Goal: Transaction & Acquisition: Download file/media

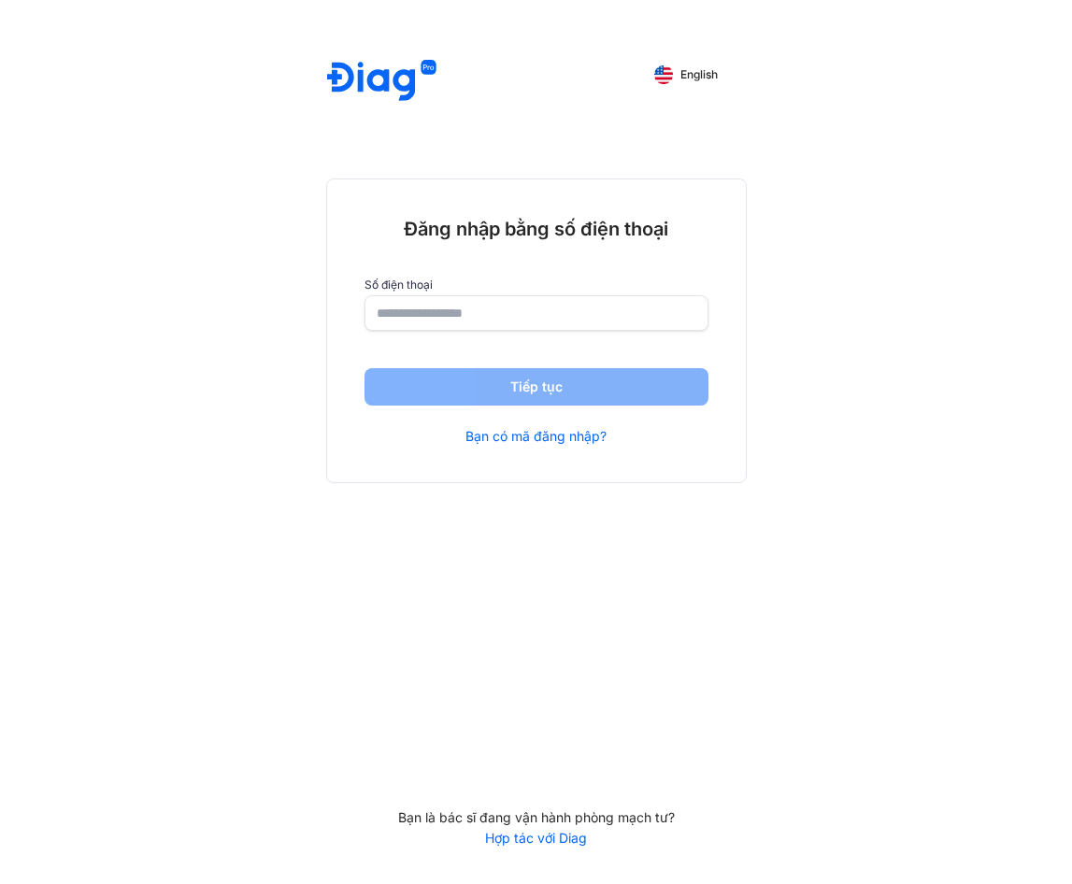
click at [618, 314] on input "number" at bounding box center [535, 313] width 319 height 34
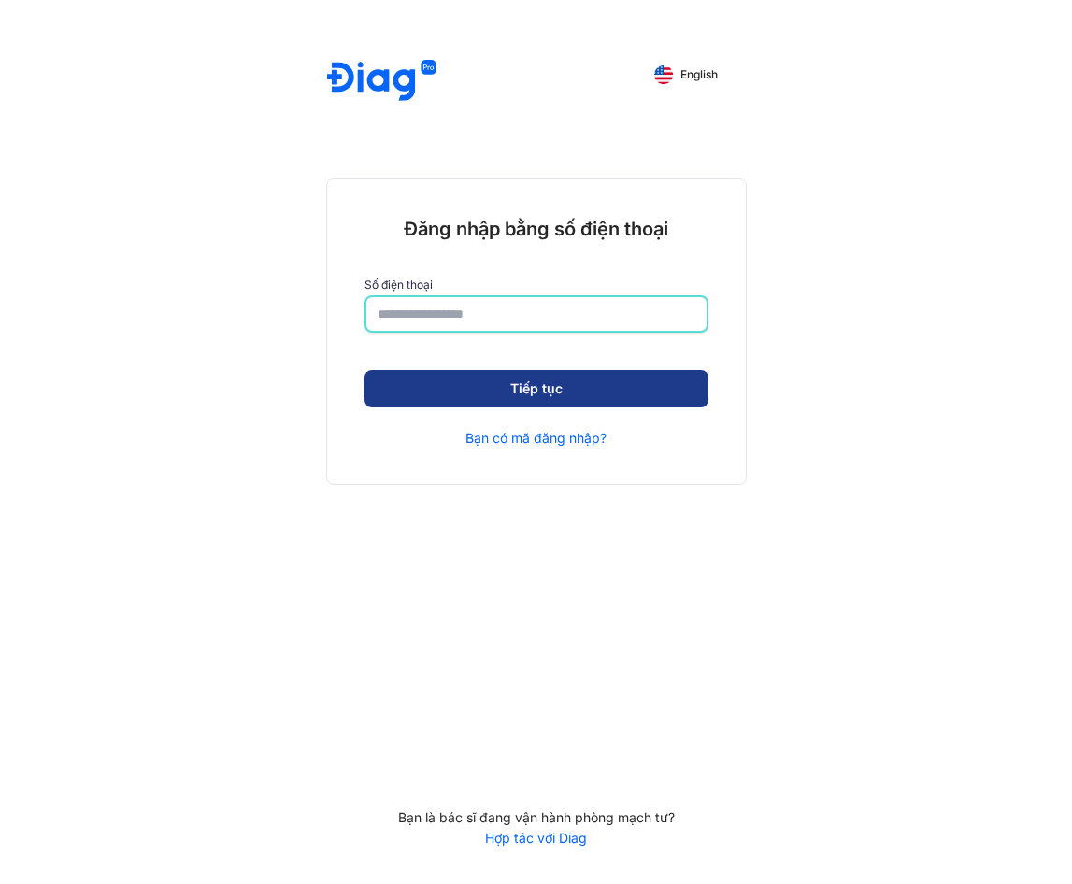
type input "**********"
click at [598, 376] on button "Tiếp tục" at bounding box center [536, 390] width 344 height 37
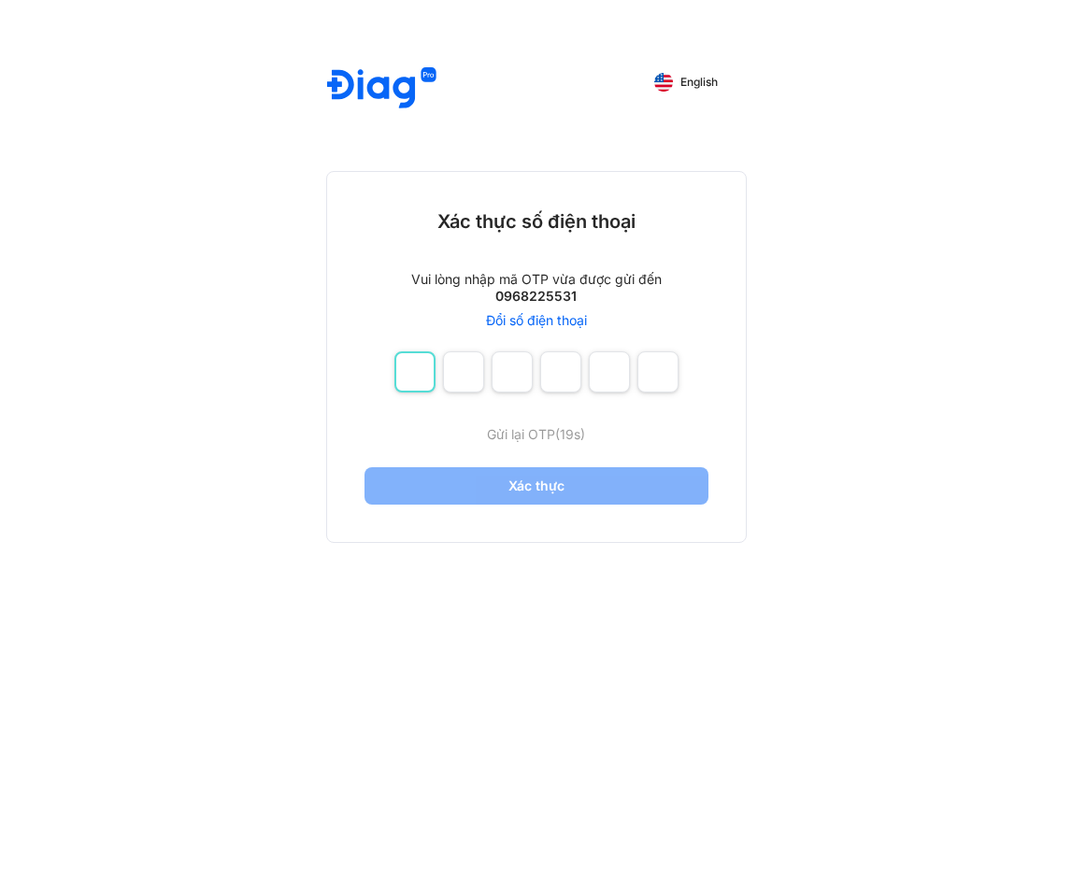
click at [430, 376] on input "number" at bounding box center [414, 371] width 41 height 41
type input "*"
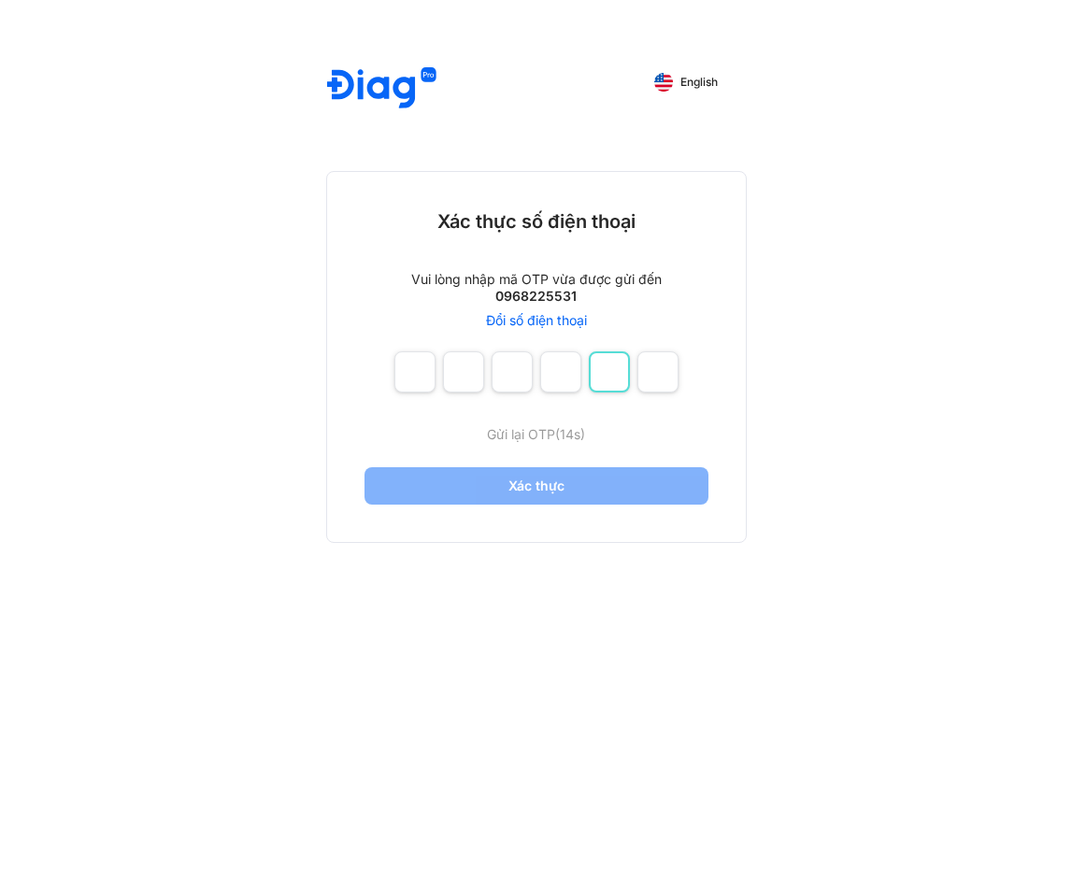
type input "*"
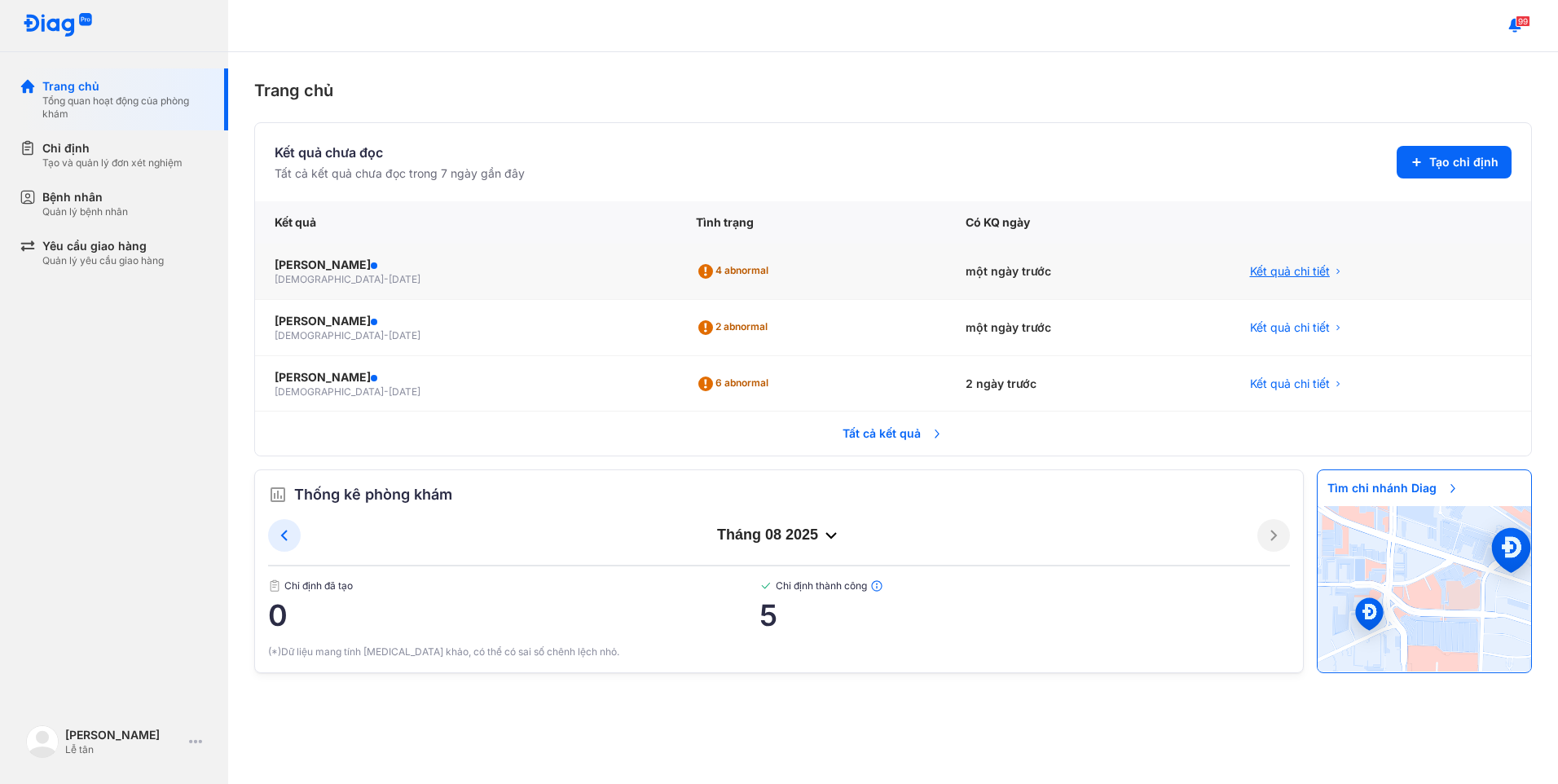
click at [934, 276] on span "Kết quả chi tiết" at bounding box center [1290, 271] width 80 height 17
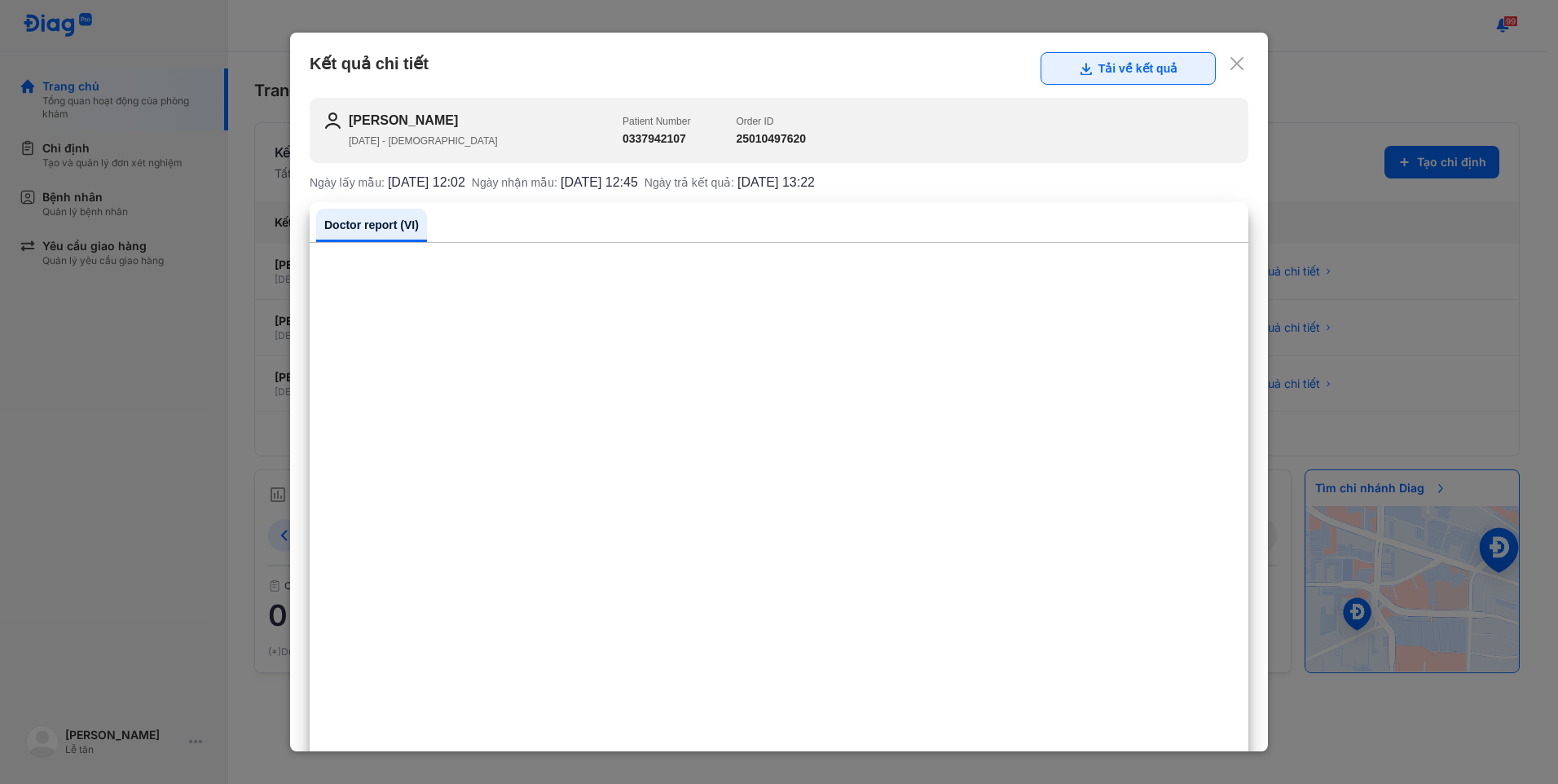
click at [934, 69] on button "Tải về kết quả" at bounding box center [1128, 68] width 175 height 32
click at [934, 61] on icon at bounding box center [1237, 64] width 17 height 17
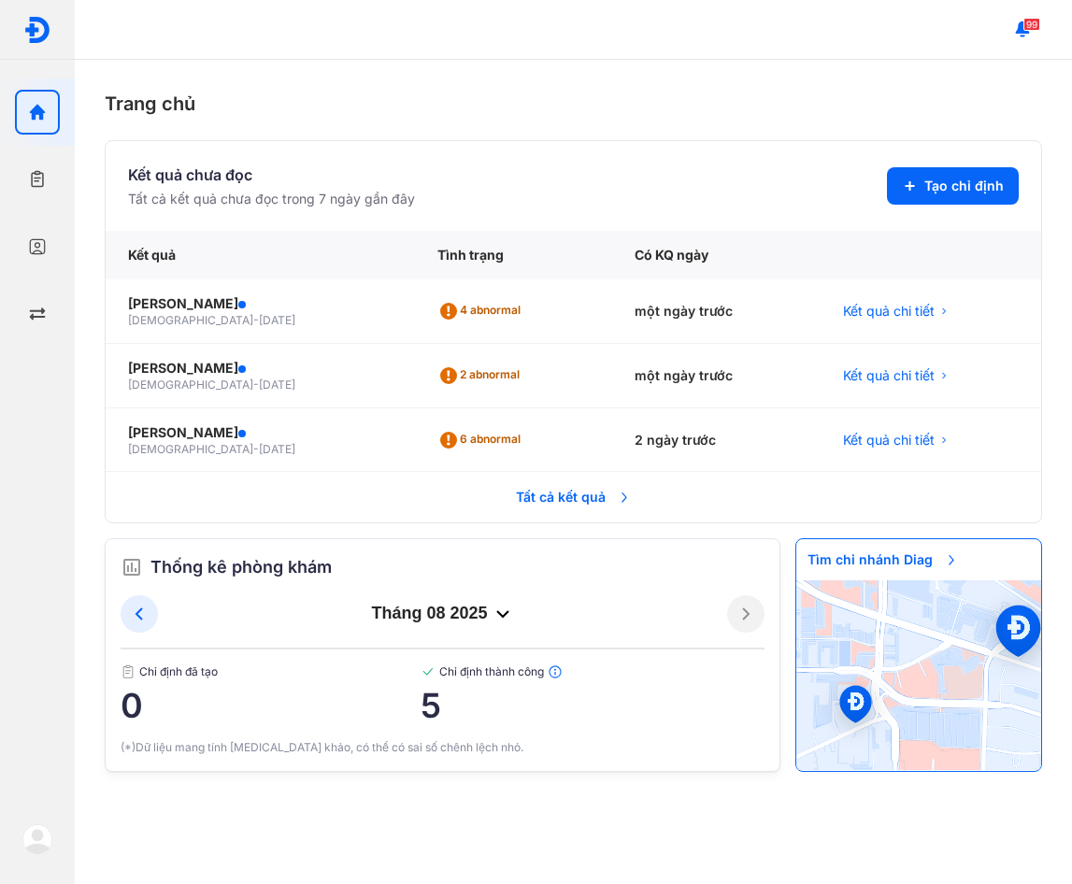
click at [990, 129] on div "Trang chủ Kết quả chưa đọc Tất cả kết quả chưa đọc trong 7 ngày gần đây Tạo chỉ…" at bounding box center [573, 472] width 997 height 824
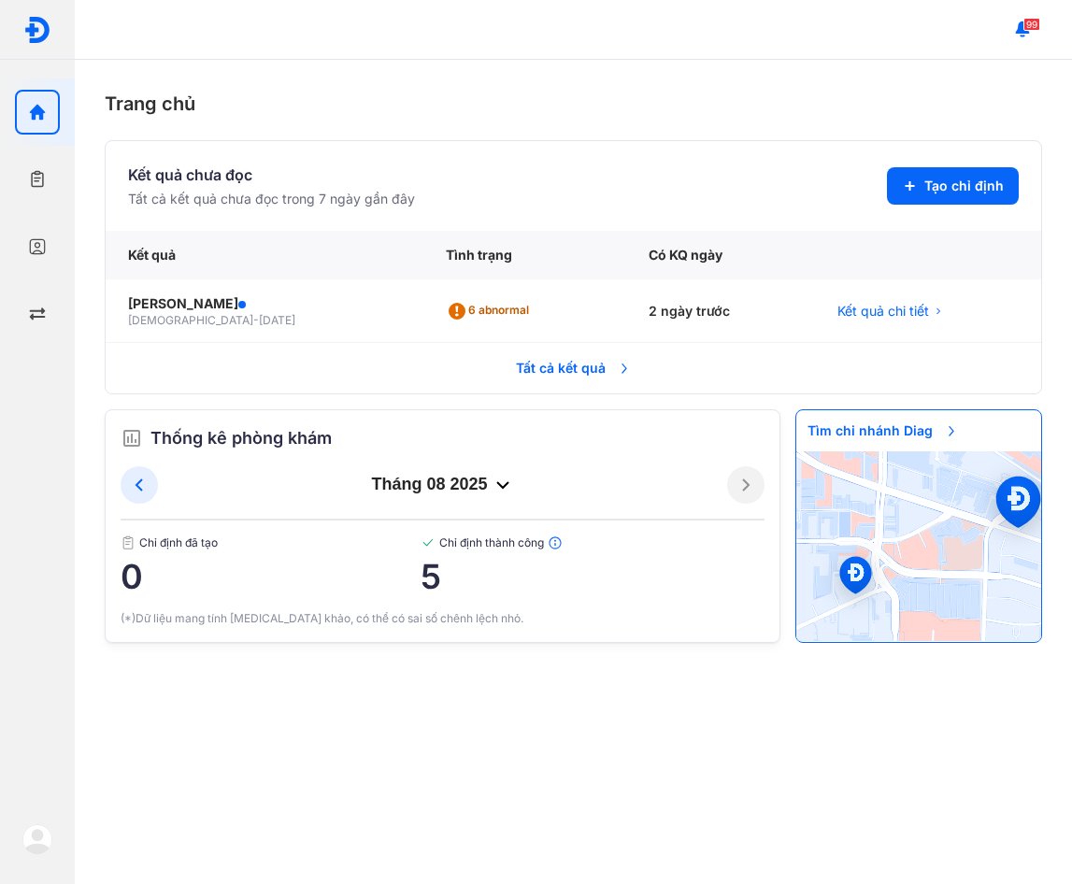
click at [561, 356] on span "Tất cả kết quả" at bounding box center [573, 368] width 138 height 41
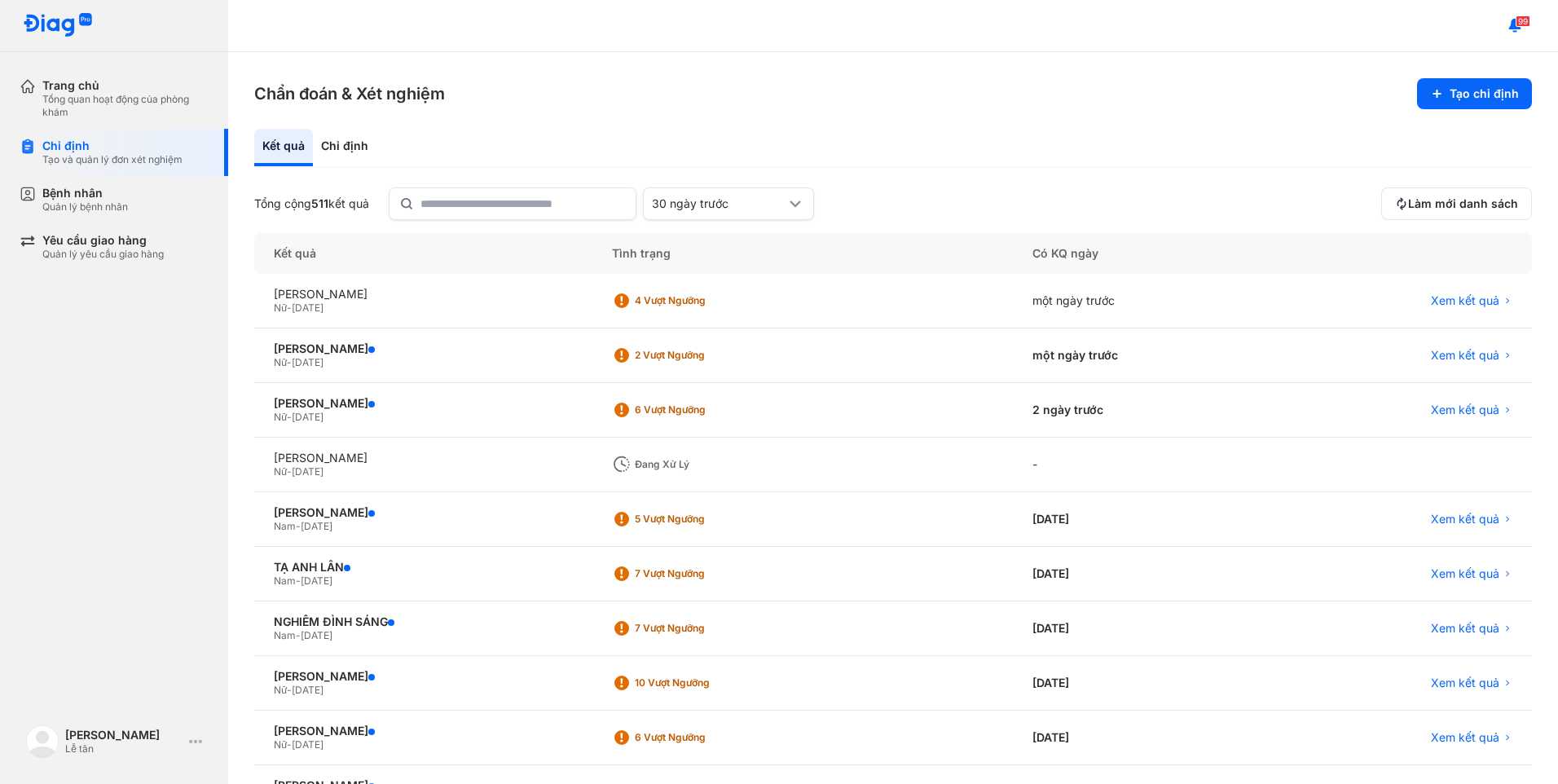
click at [902, 125] on div "Chẩn đoán & Xét nghiệm Tạo chỉ định Kết quả Chỉ định Tổng cộng 511 kết quả 30 n…" at bounding box center [893, 418] width 1330 height 732
